Goal: Task Accomplishment & Management: Use online tool/utility

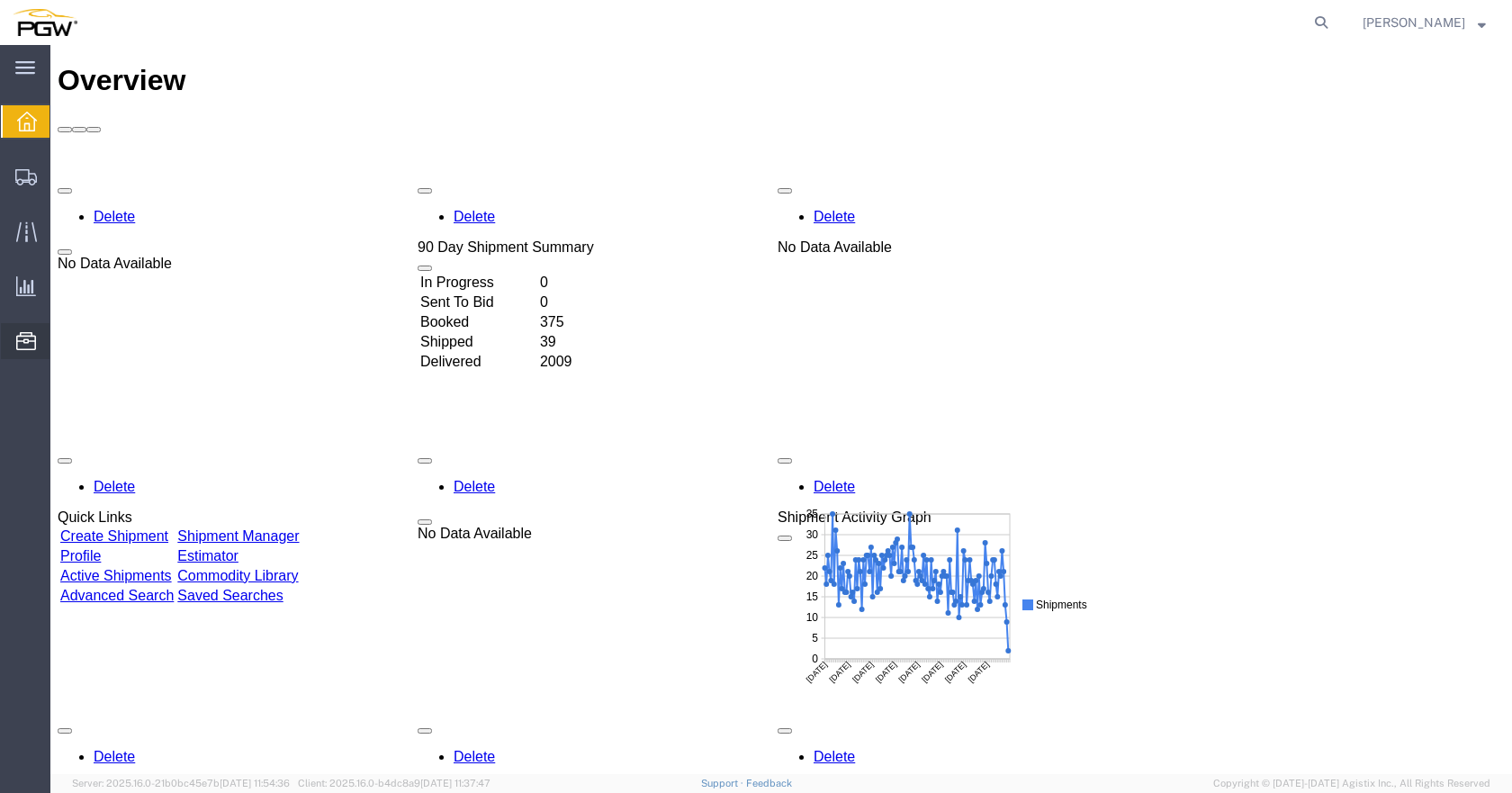
click at [0, 0] on span "Location Appointment" at bounding box center [0, 0] width 0 height 0
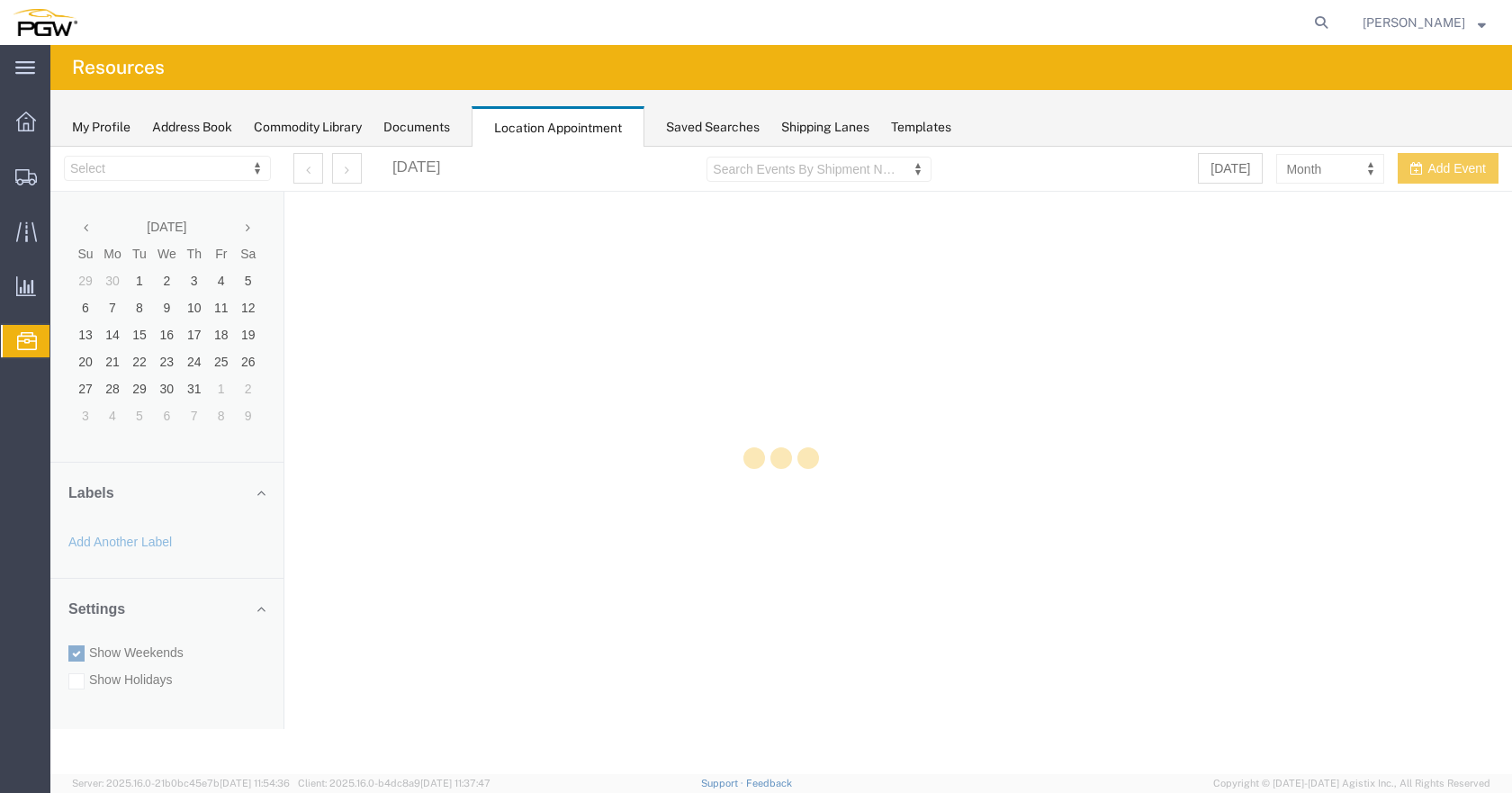
select select "28253"
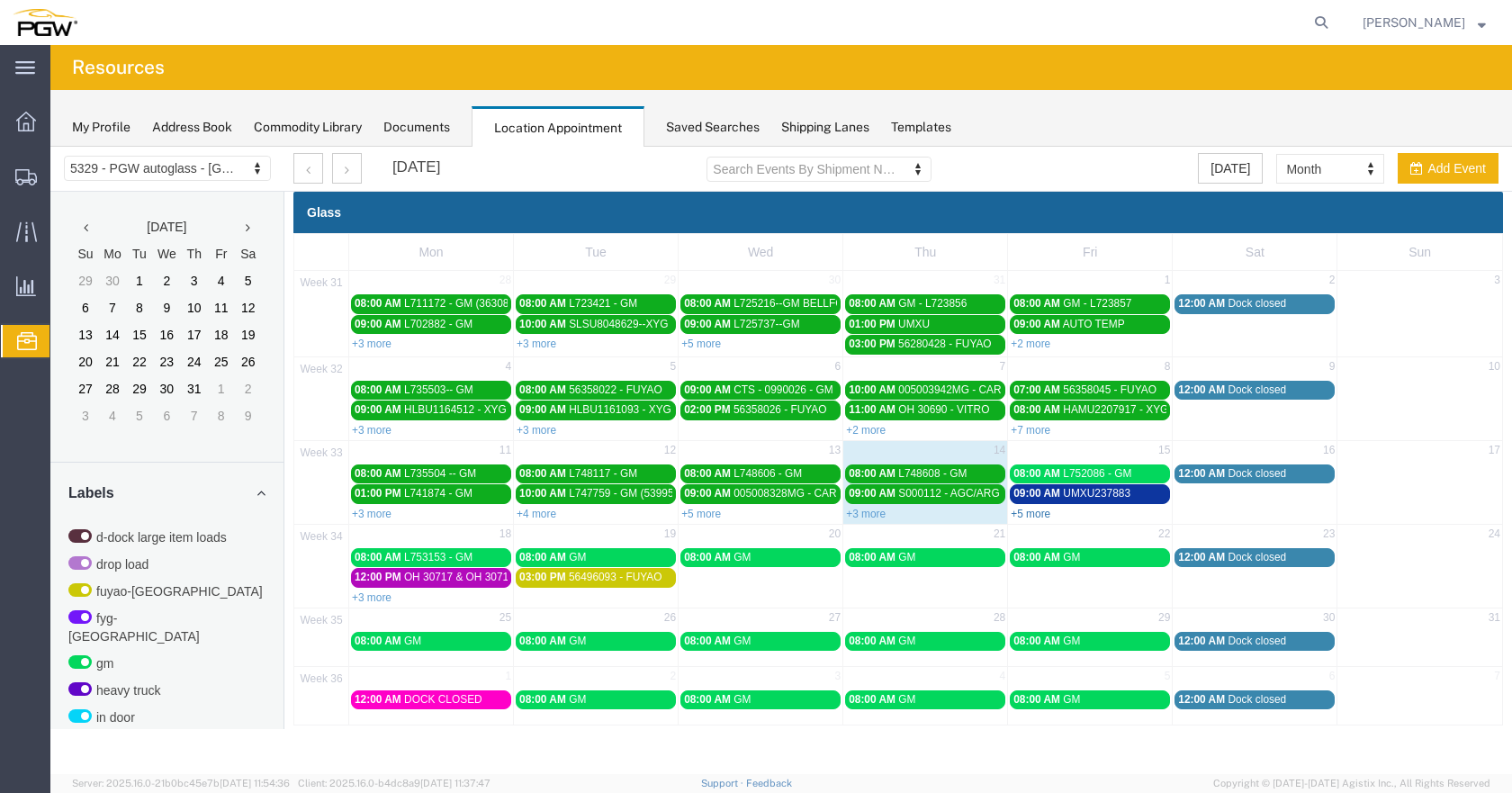
click at [1045, 515] on link "+5 more" at bounding box center [1030, 514] width 40 height 13
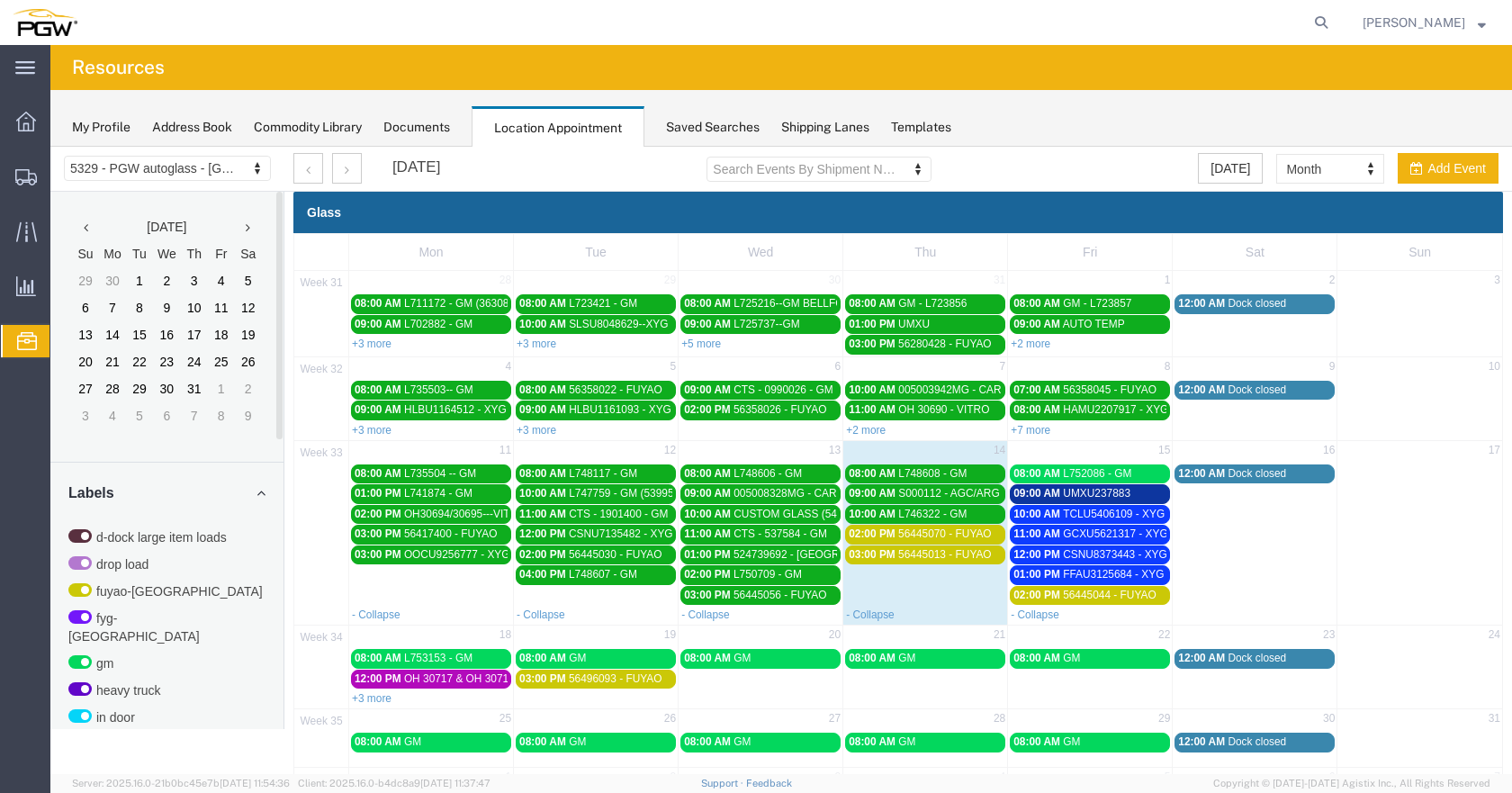
scroll to position [539, 0]
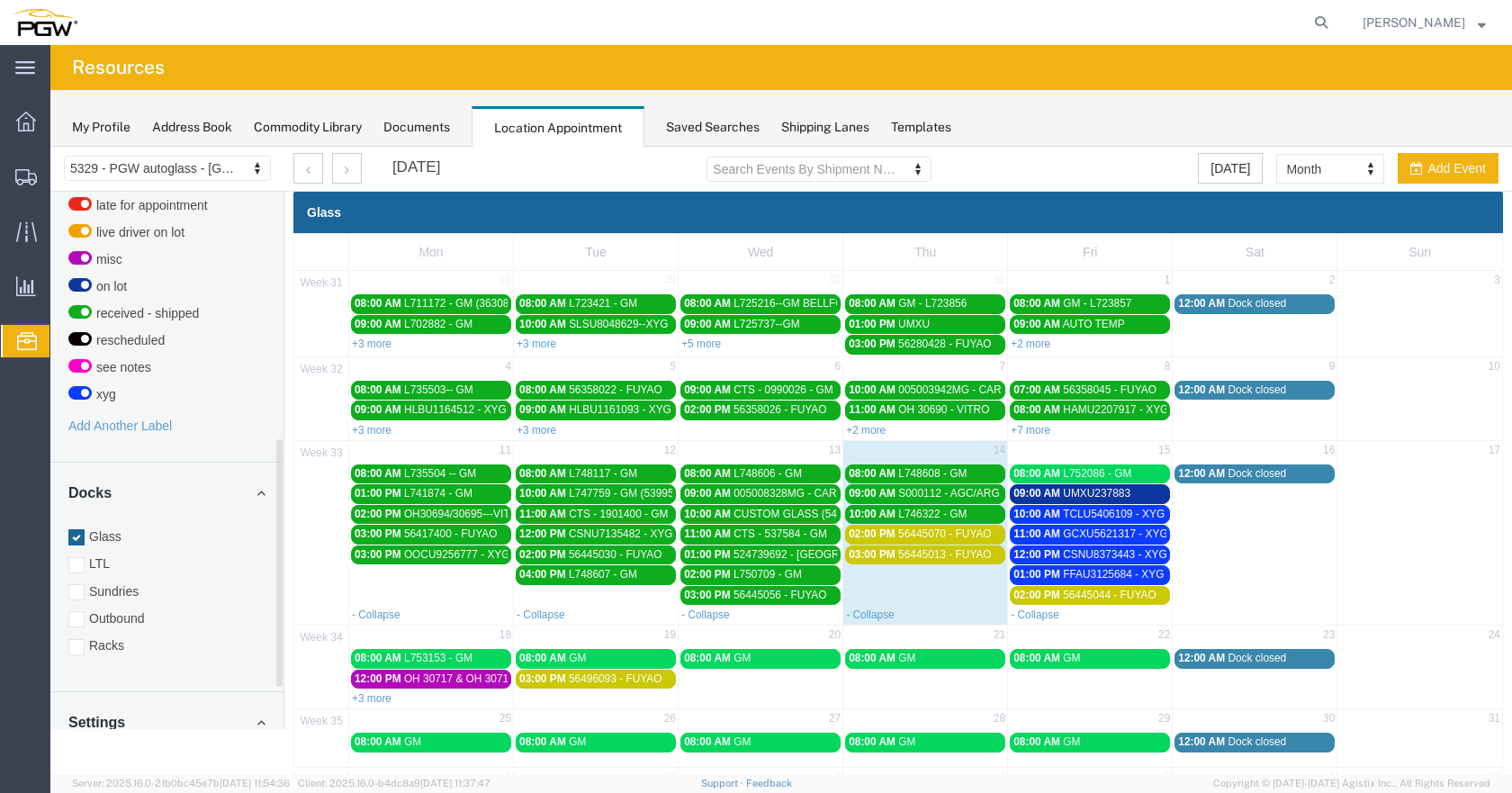
click at [76, 639] on div at bounding box center [76, 646] width 16 height 16
click at [50, 147] on input "Racks" at bounding box center [50, 147] width 0 height 0
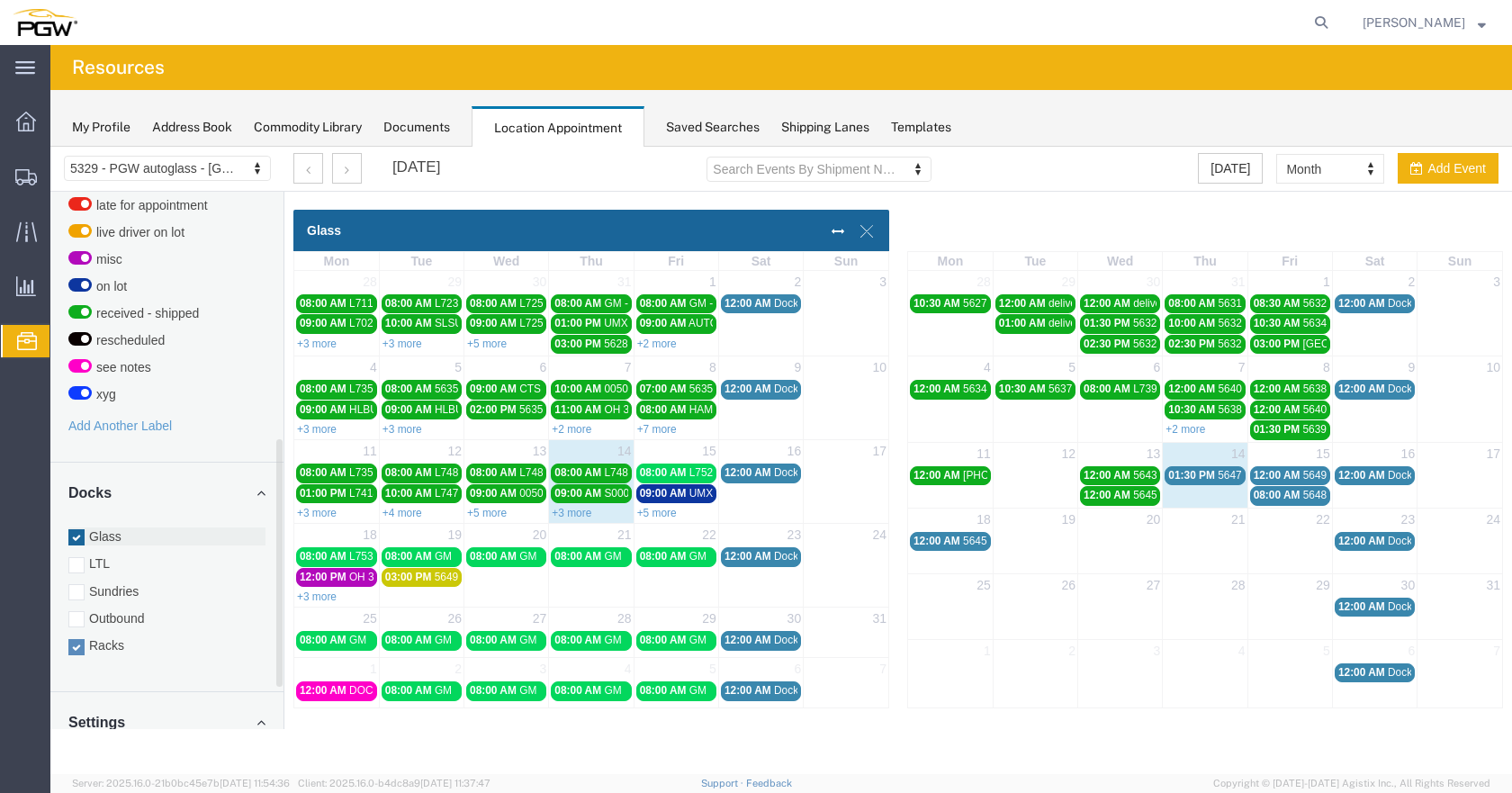
click at [79, 530] on div at bounding box center [76, 537] width 16 height 16
click at [50, 147] on input "Glass" at bounding box center [50, 147] width 0 height 0
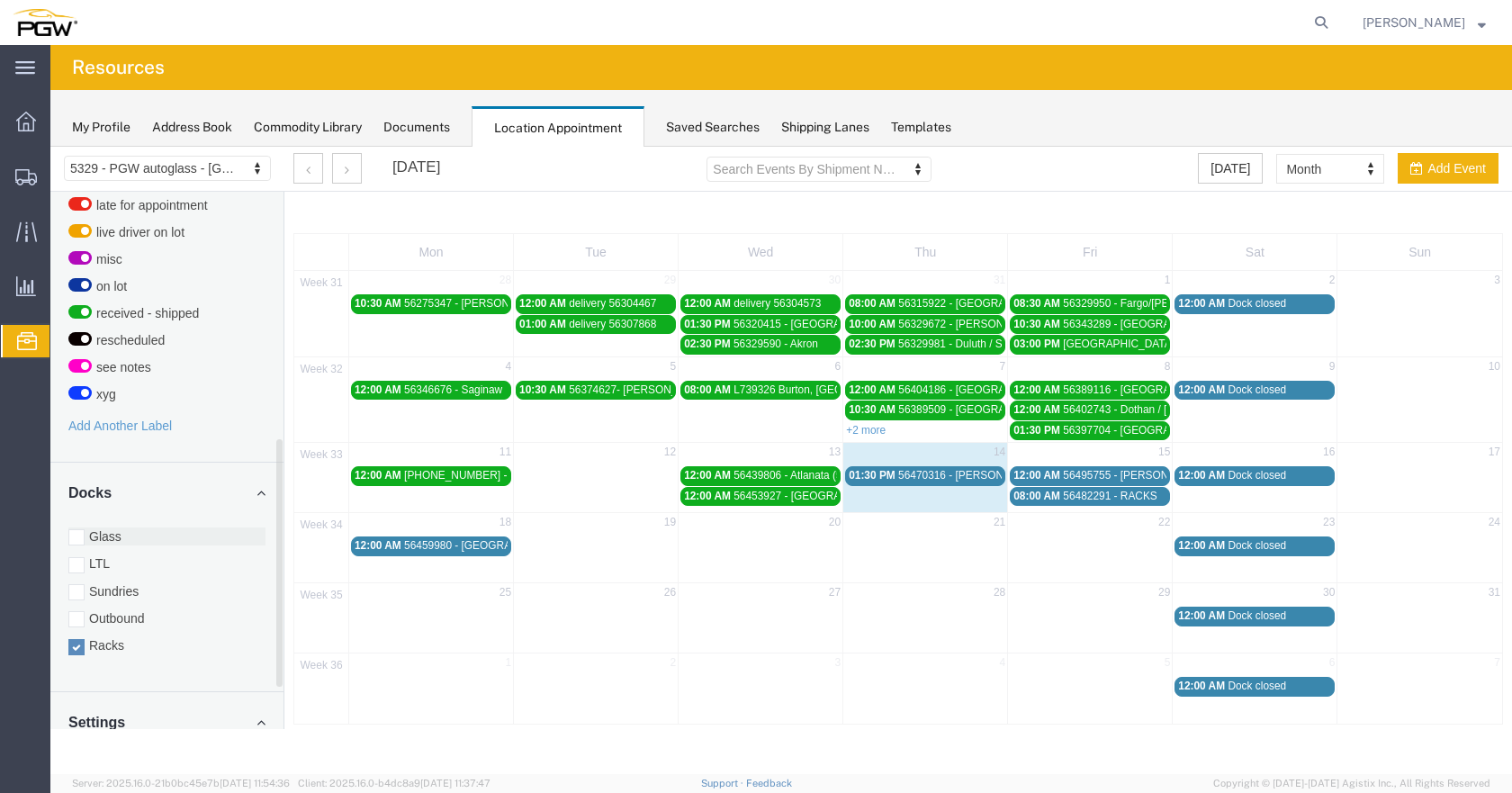
click at [83, 530] on div at bounding box center [76, 537] width 16 height 16
click at [50, 147] on input "Glass" at bounding box center [50, 147] width 0 height 0
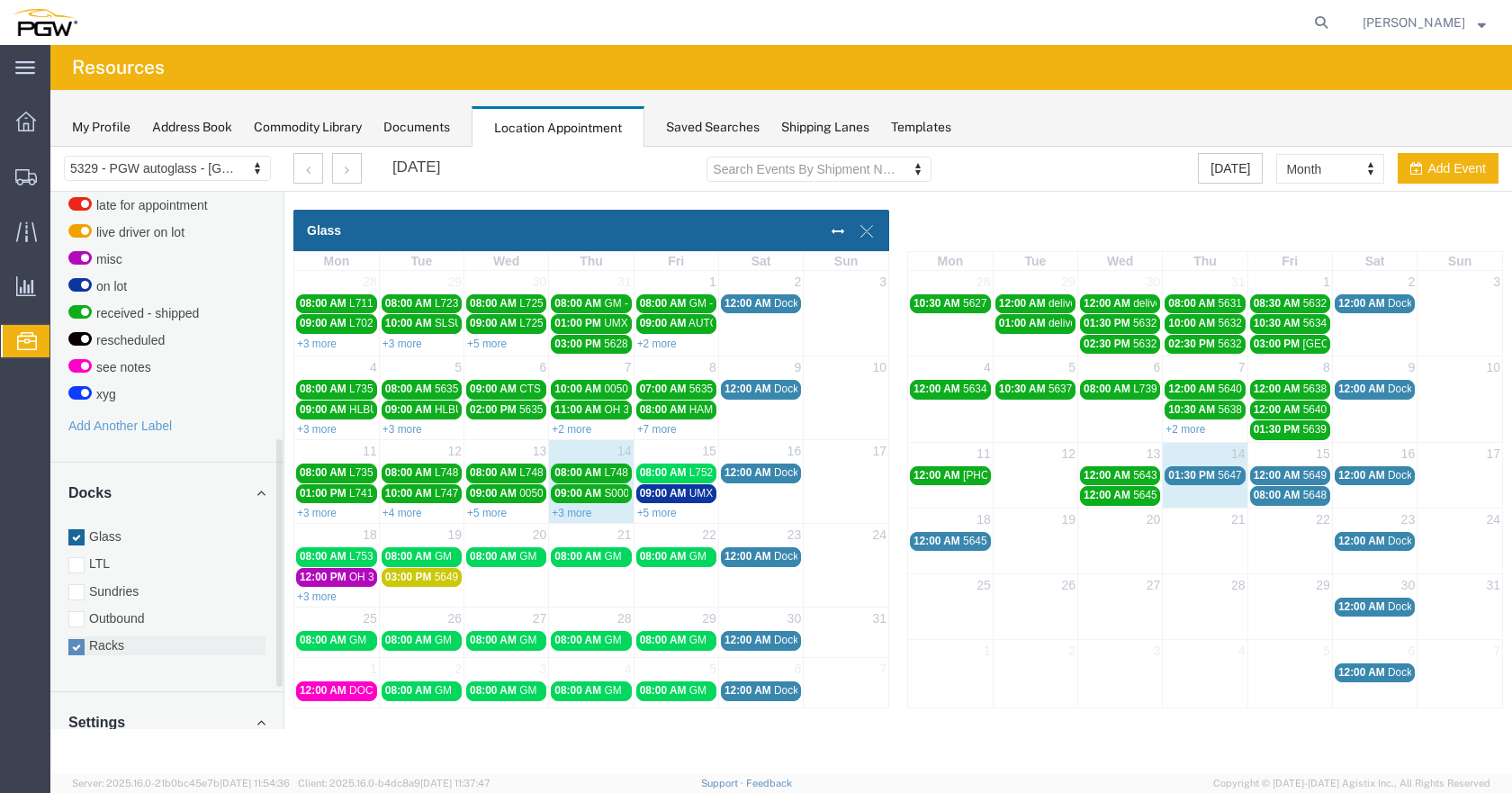
click at [75, 639] on div at bounding box center [76, 646] width 16 height 16
click at [50, 147] on input "Racks" at bounding box center [50, 147] width 0 height 0
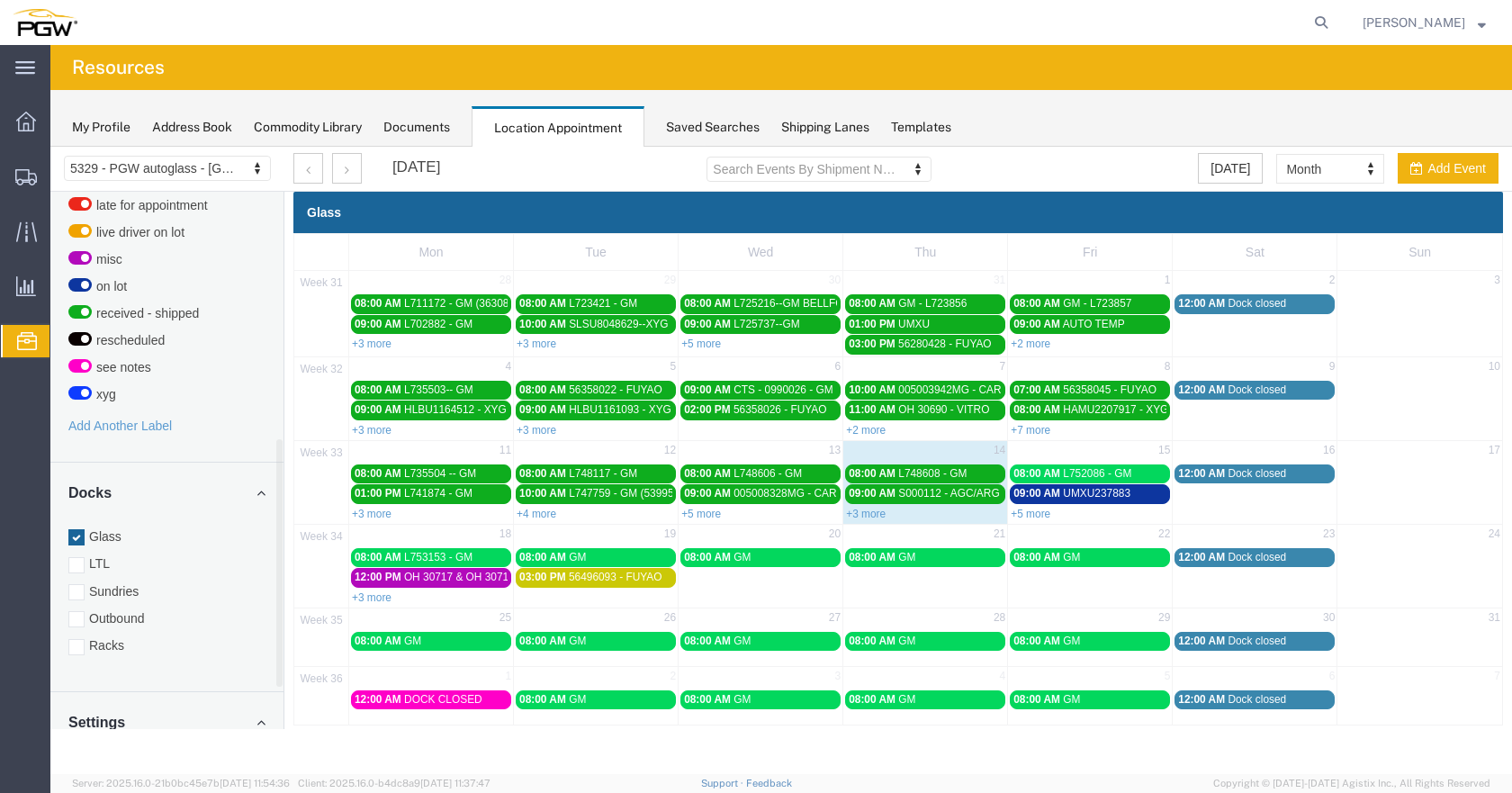
click at [1020, 517] on link "+5 more" at bounding box center [1030, 514] width 40 height 13
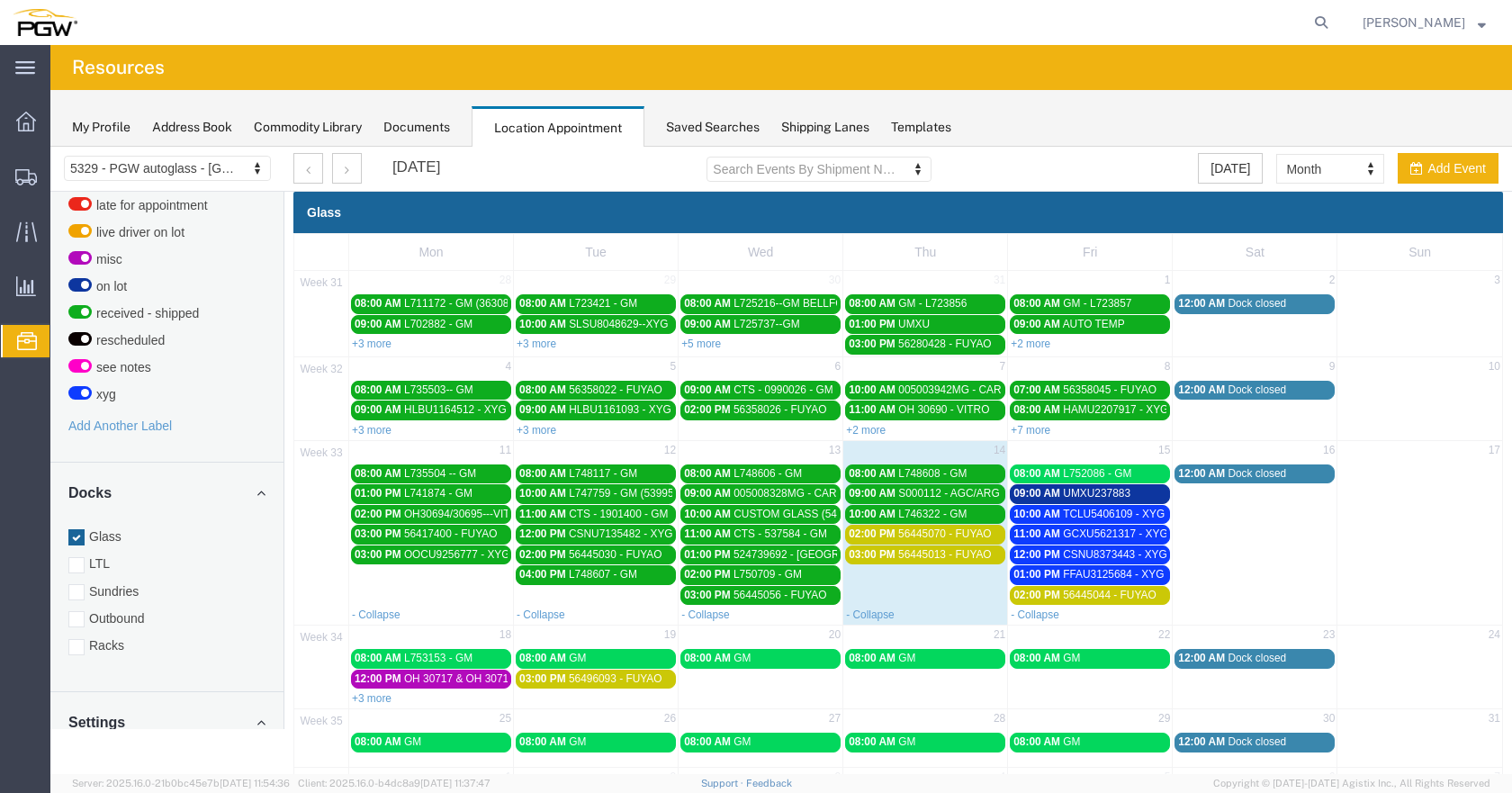
scroll to position [71, 0]
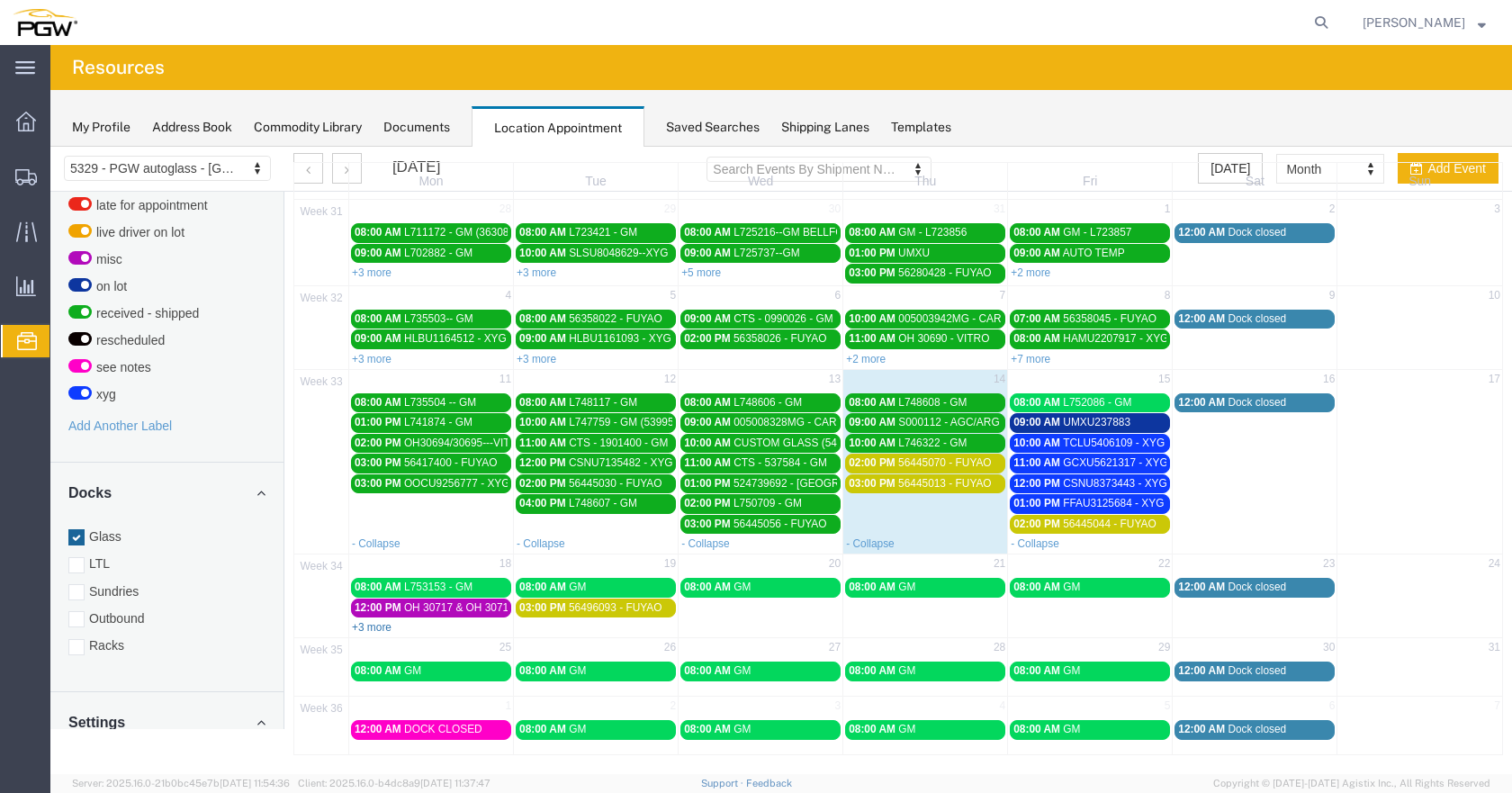
click at [369, 629] on link "+3 more" at bounding box center [372, 628] width 40 height 13
